Goal: Information Seeking & Learning: Learn about a topic

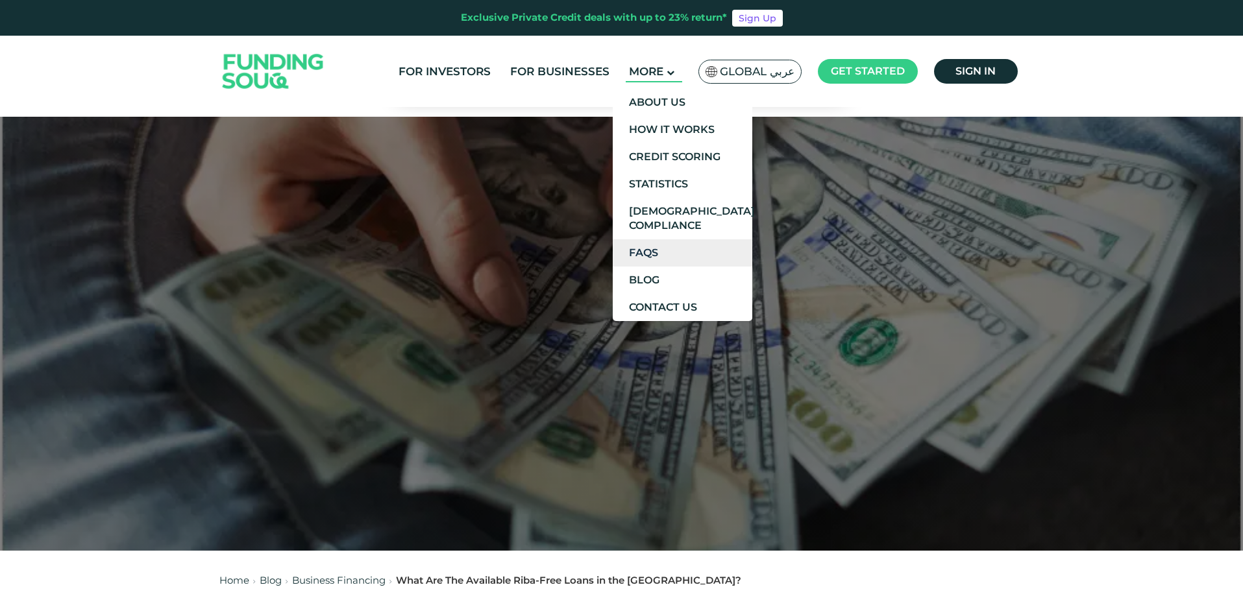
click at [669, 247] on link "FAQs" at bounding box center [683, 252] width 140 height 27
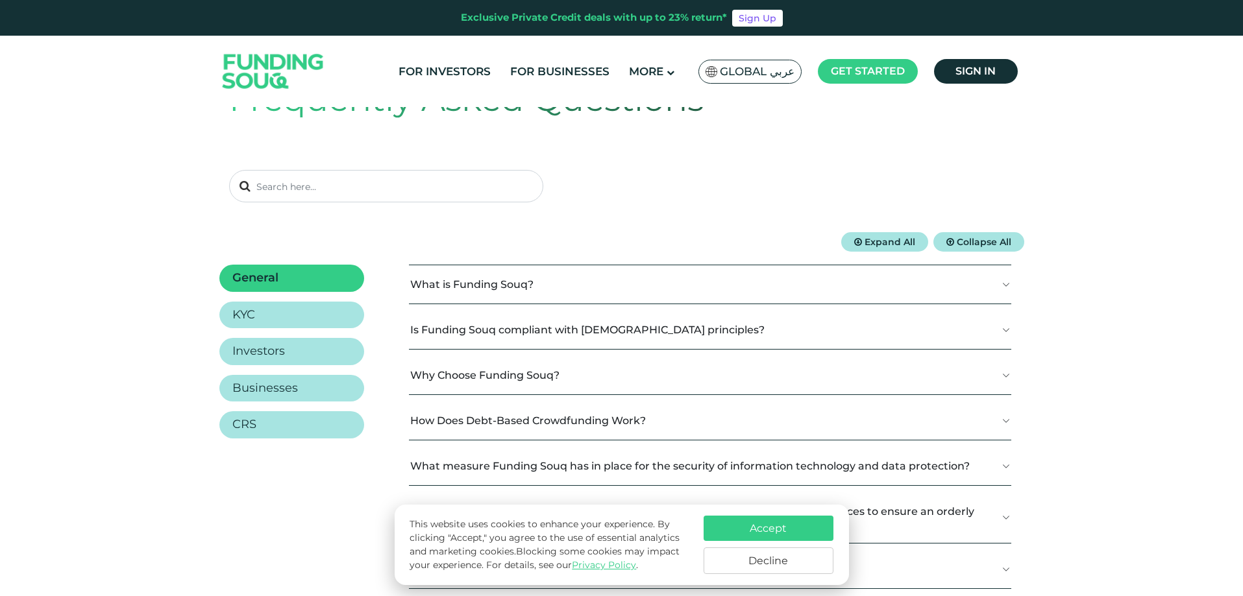
scroll to position [130, 0]
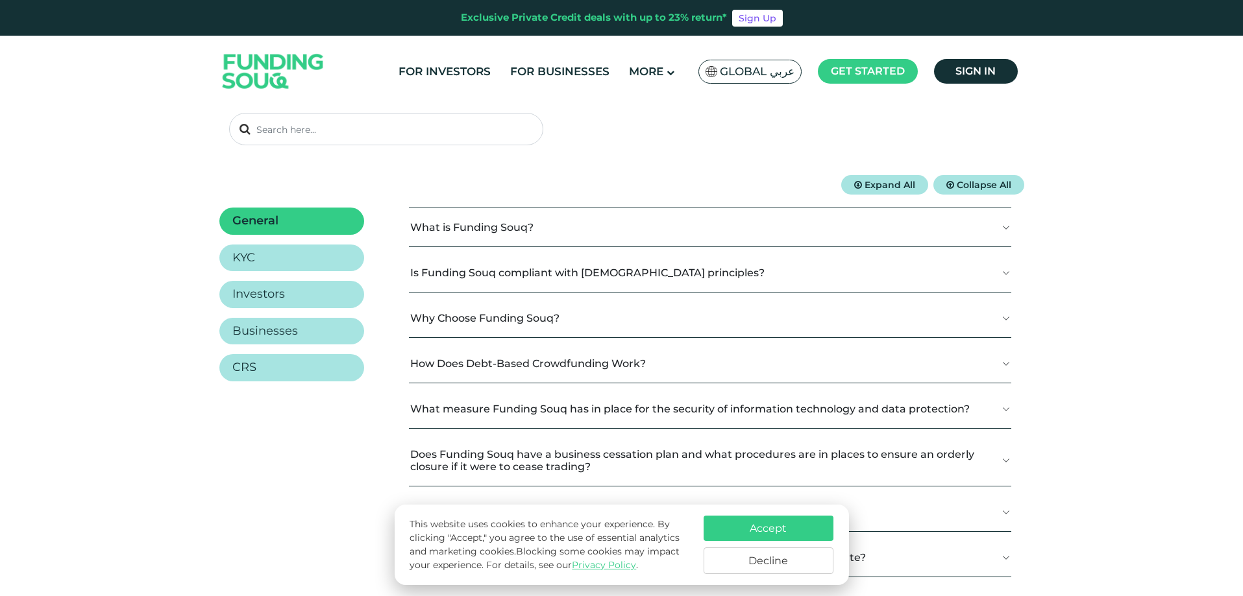
click at [514, 225] on button "What is Funding Souq?" at bounding box center [710, 227] width 602 height 38
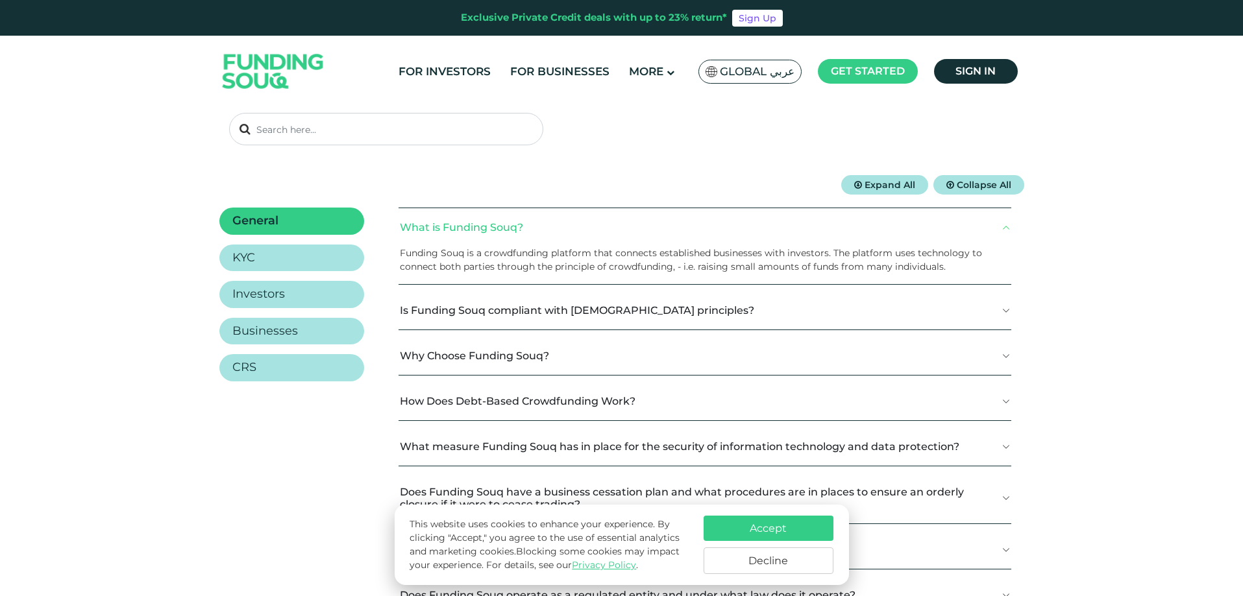
click at [782, 528] on button "Accept" at bounding box center [768, 528] width 130 height 25
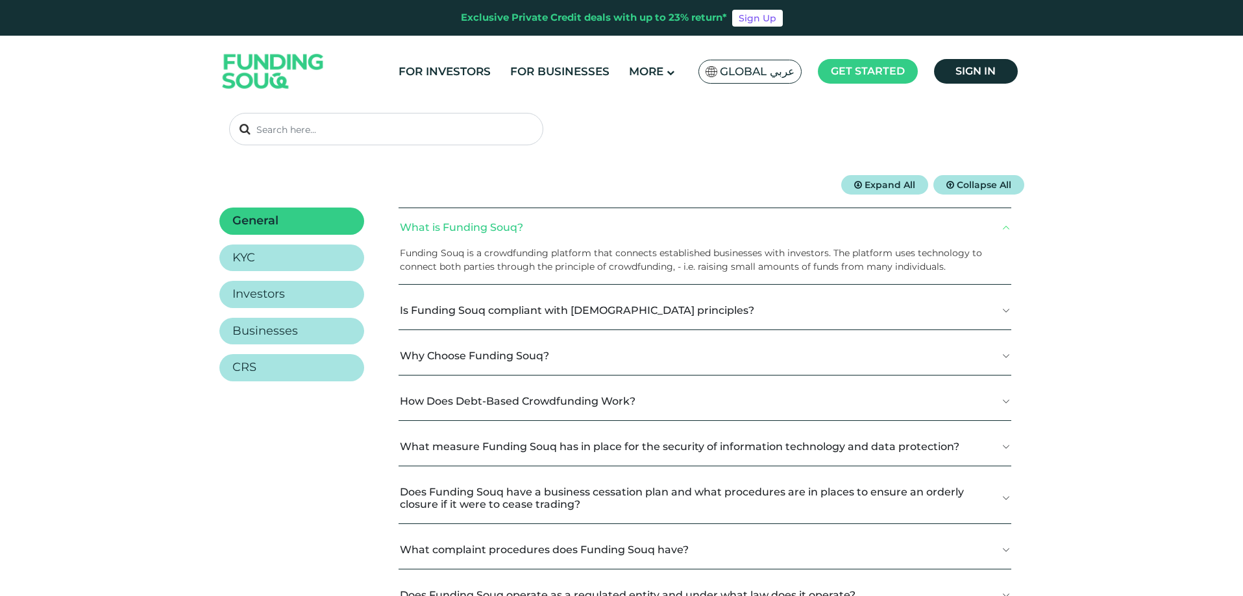
click at [552, 352] on button "Why Choose Funding Souq?" at bounding box center [704, 356] width 613 height 38
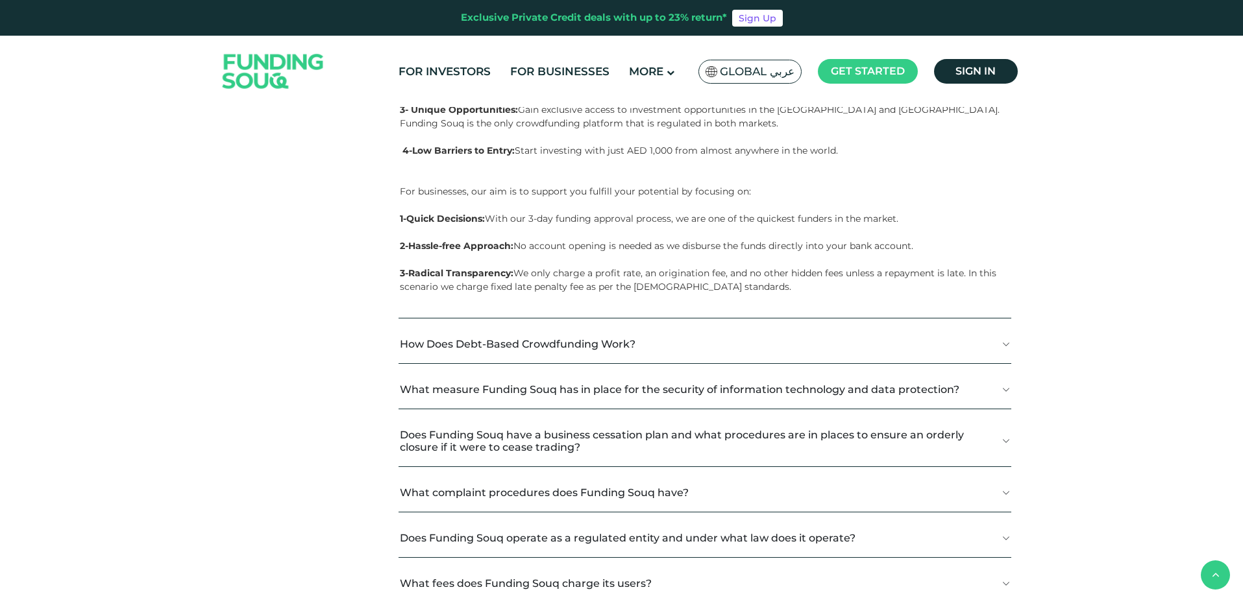
scroll to position [519, 0]
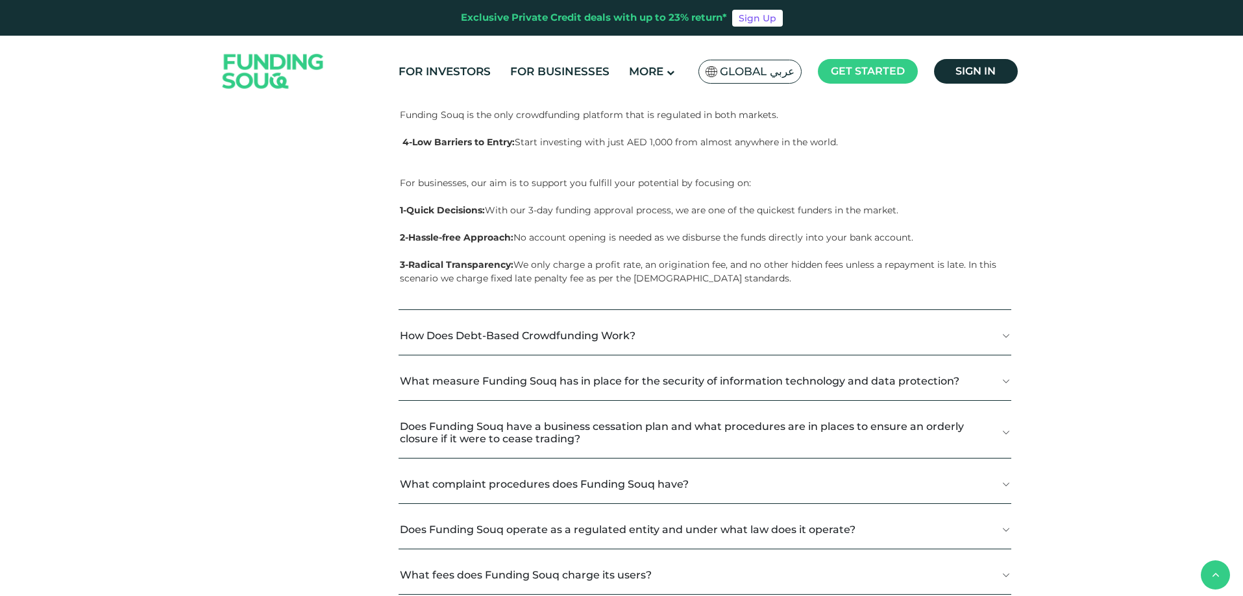
click at [677, 328] on button "How Does Debt-Based Crowdfunding Work?" at bounding box center [704, 336] width 613 height 38
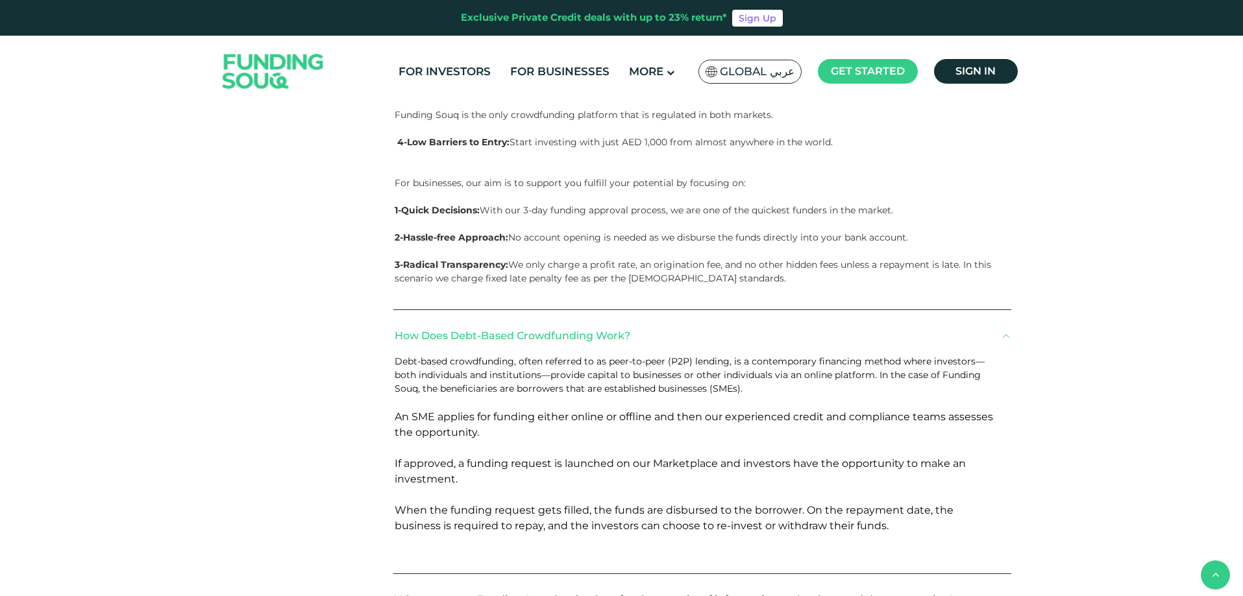
click at [677, 328] on button "How Does Debt-Based Crowdfunding Work?" at bounding box center [702, 336] width 618 height 38
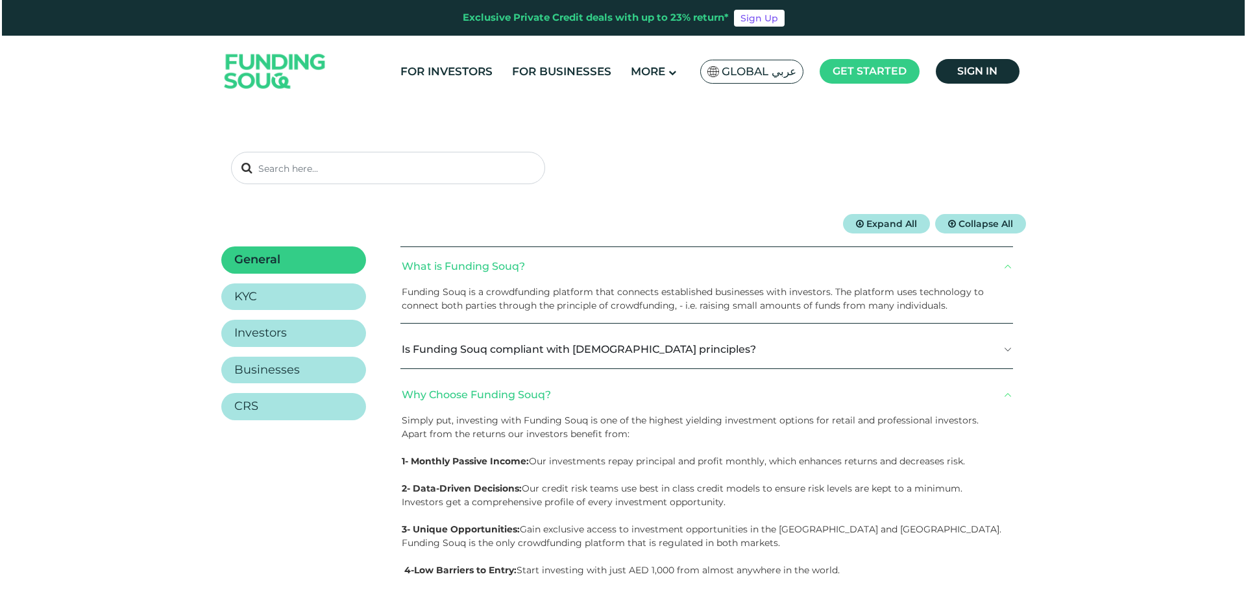
scroll to position [0, 0]
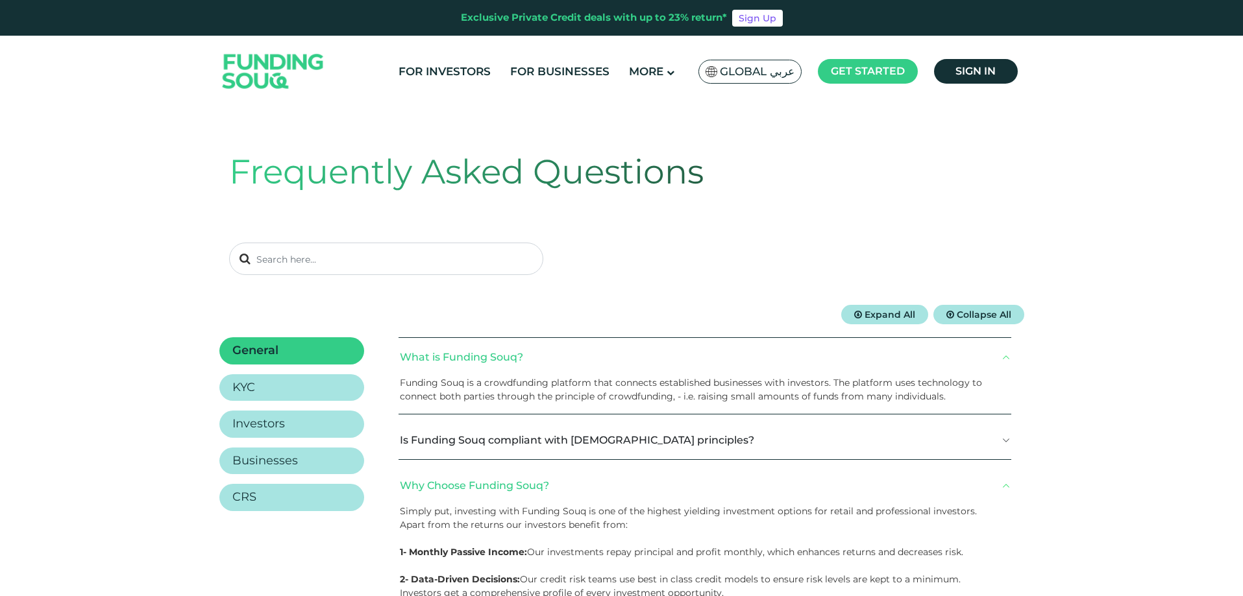
click at [724, 64] on span "Global عربي" at bounding box center [757, 71] width 75 height 15
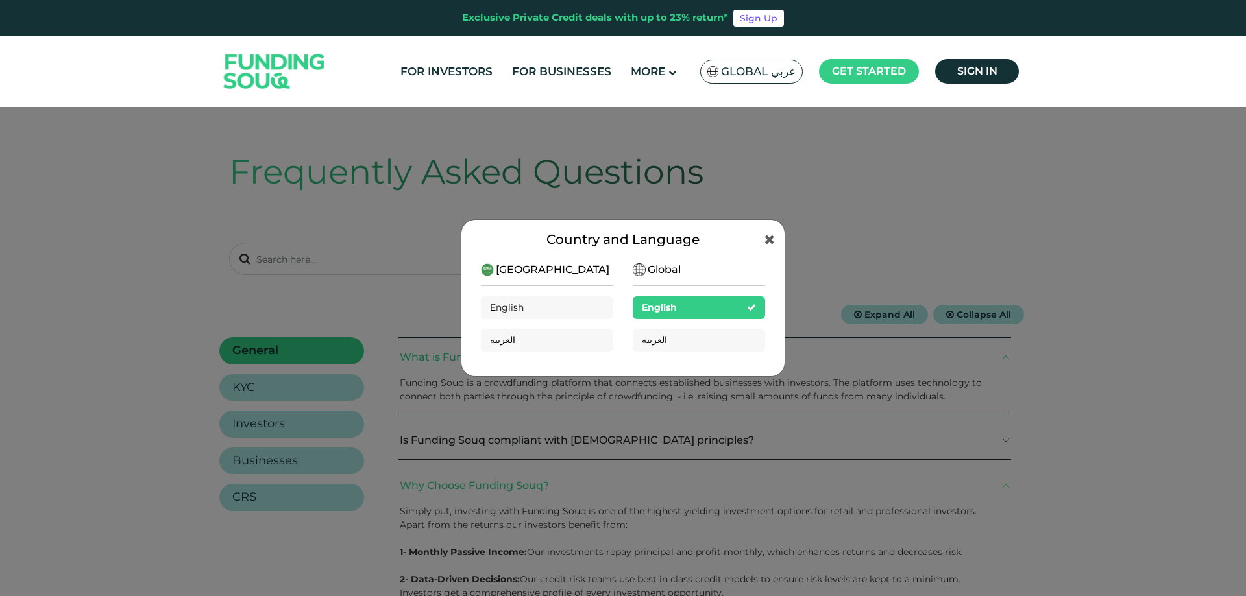
click at [711, 306] on div "English" at bounding box center [699, 308] width 132 height 23
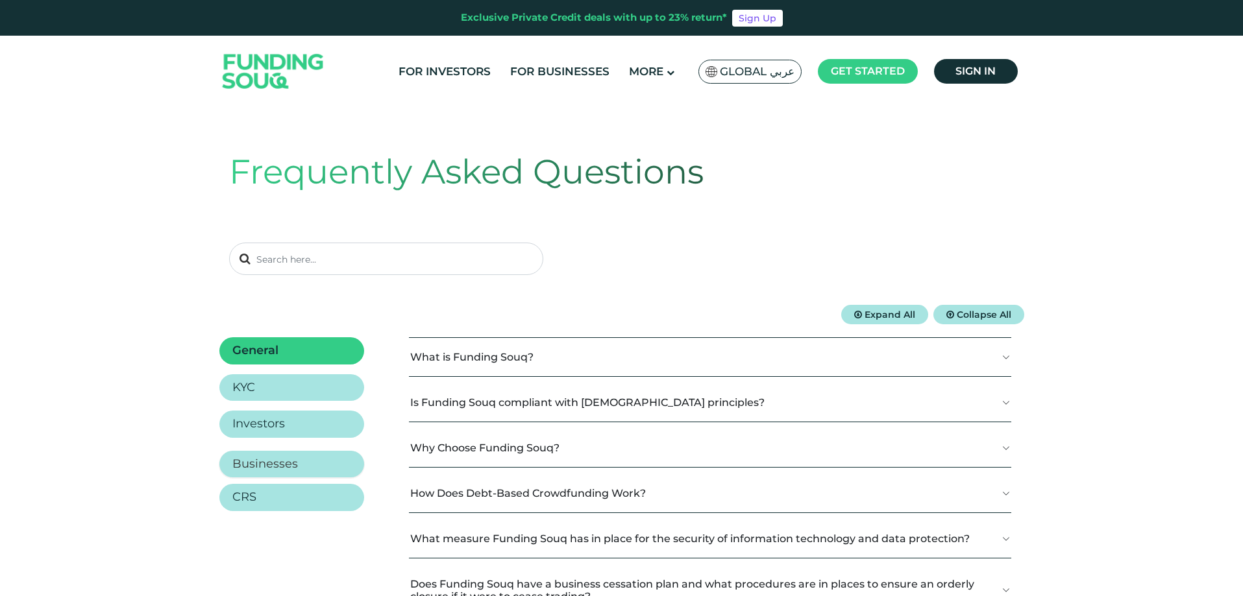
click at [290, 459] on h2 "Businesses" at bounding box center [265, 464] width 66 height 14
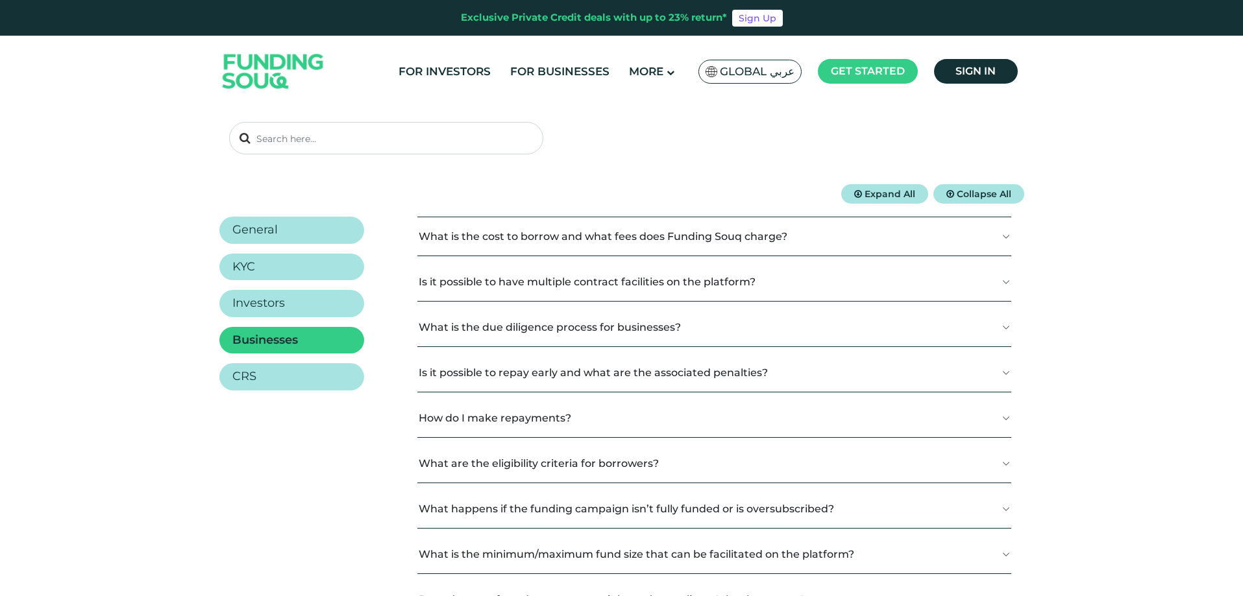
scroll to position [130, 0]
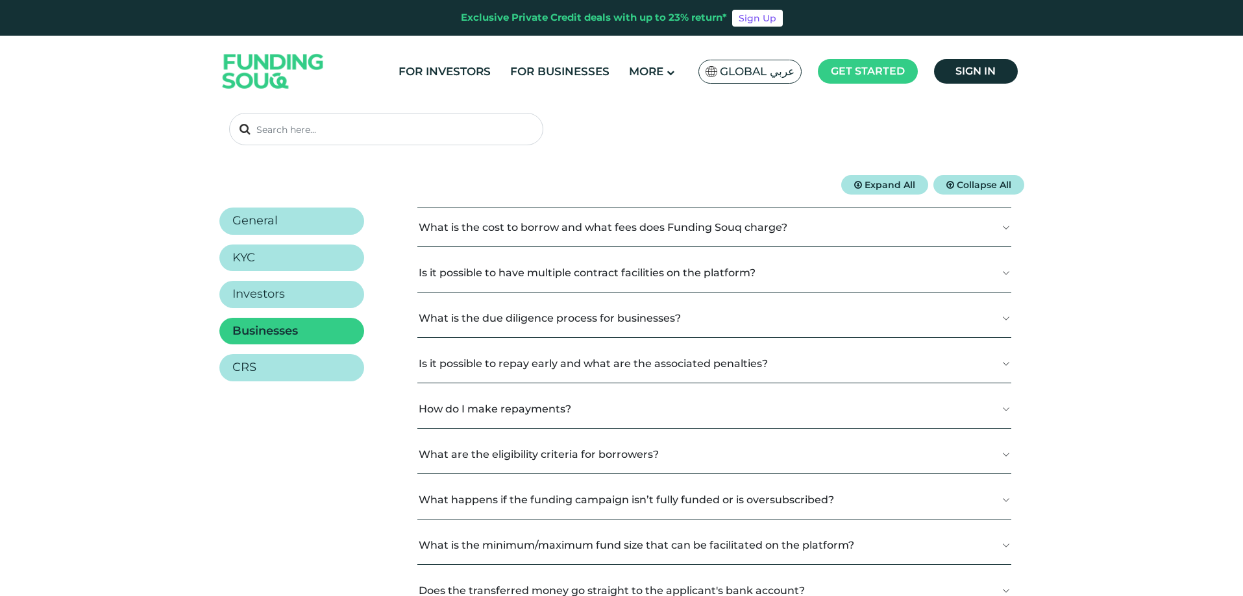
click at [695, 222] on button "What is the cost to borrow and what fees does Funding Souq charge?" at bounding box center [714, 227] width 594 height 38
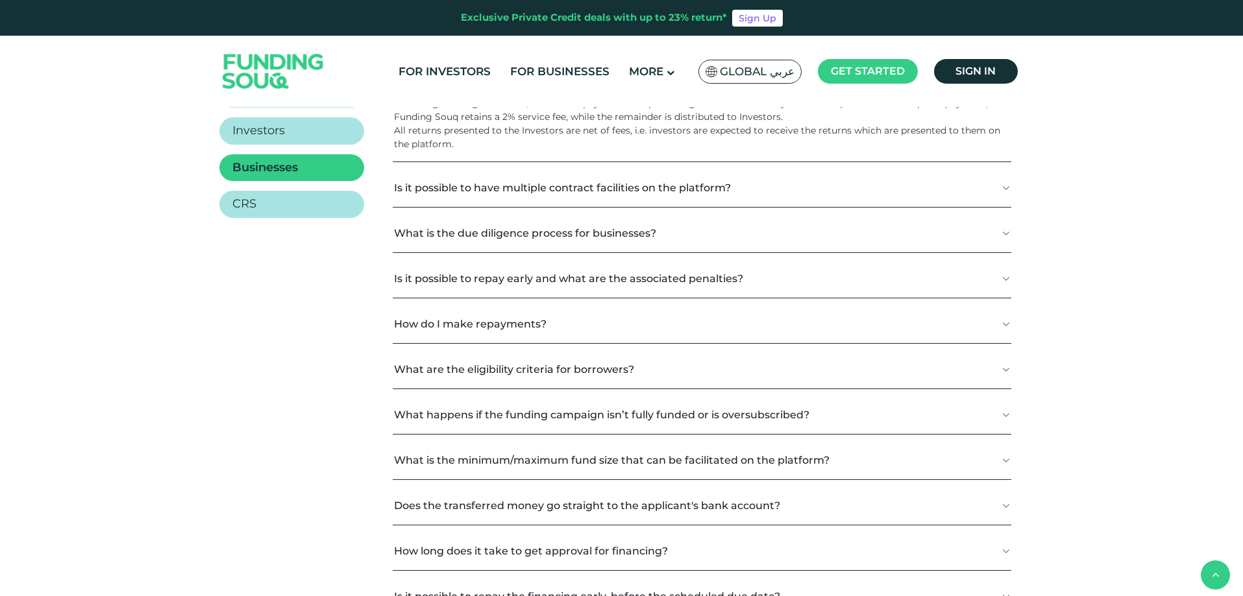
scroll to position [324, 0]
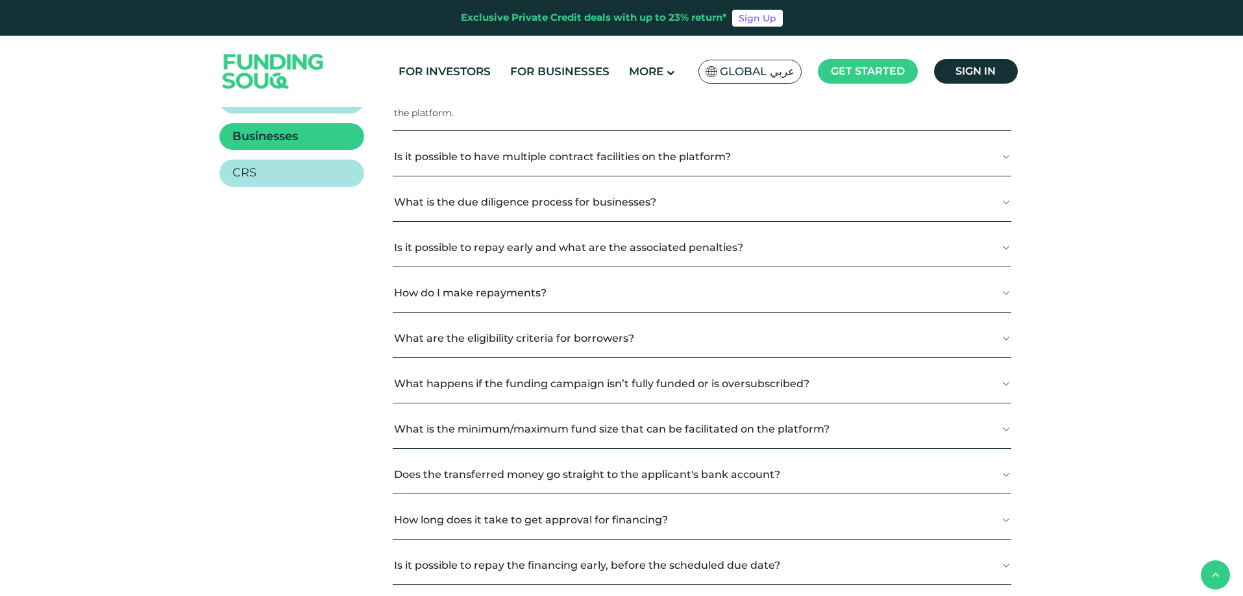
click at [460, 199] on button "What is the due diligence process for businesses?" at bounding box center [702, 202] width 618 height 38
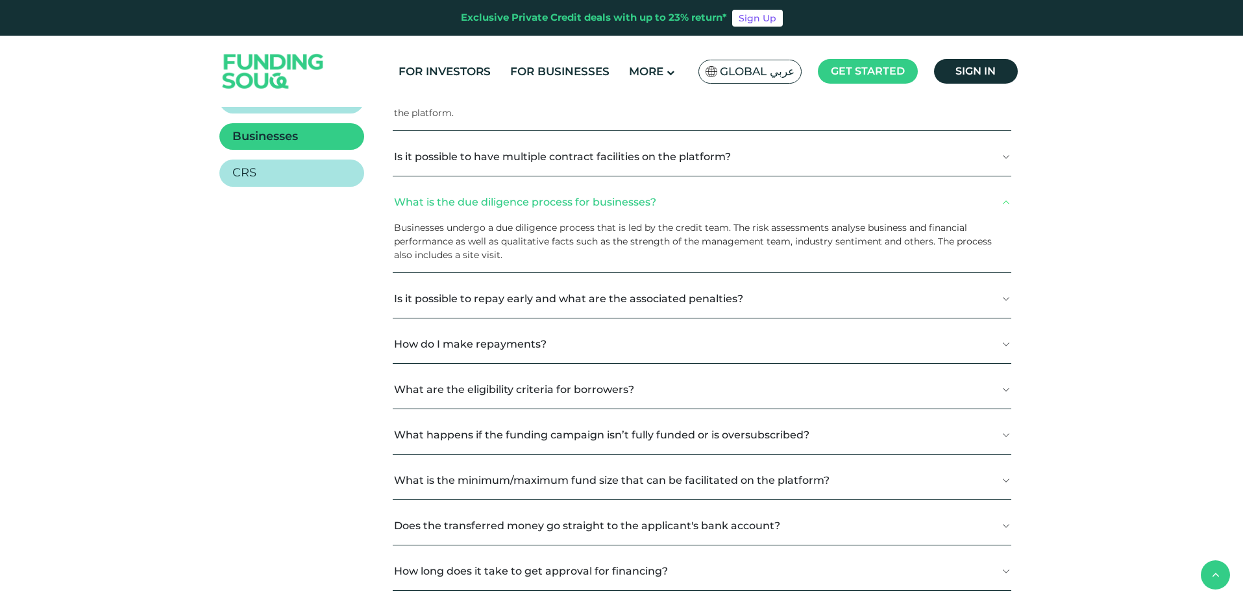
click at [431, 342] on button "How do I make repayments?" at bounding box center [702, 344] width 618 height 38
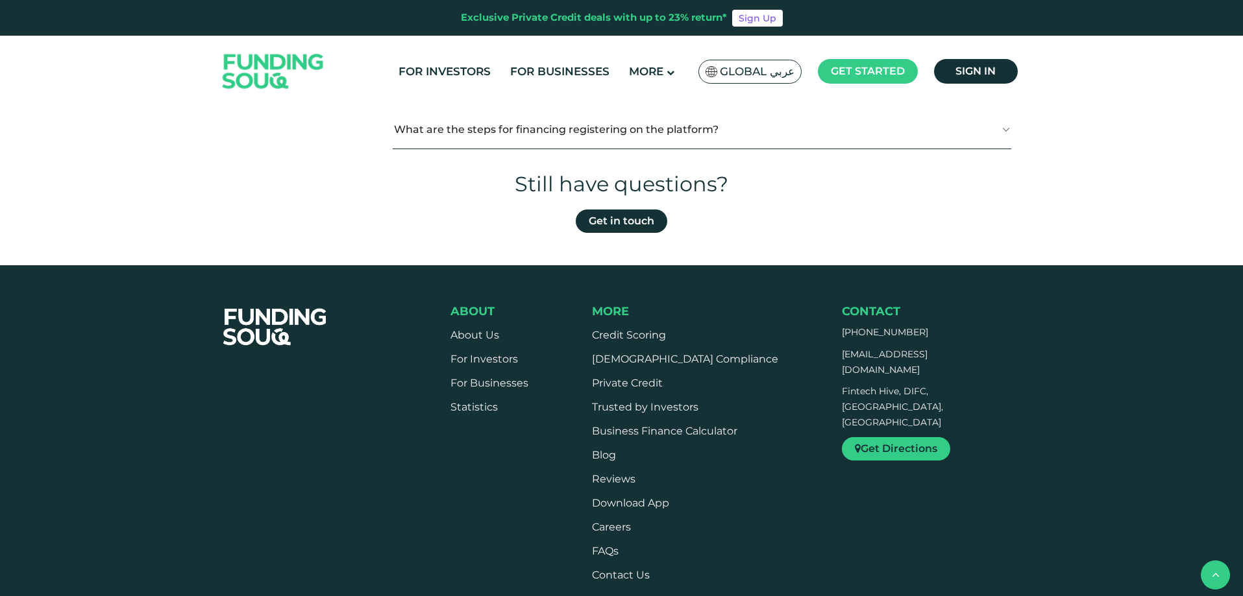
scroll to position [1168, 0]
